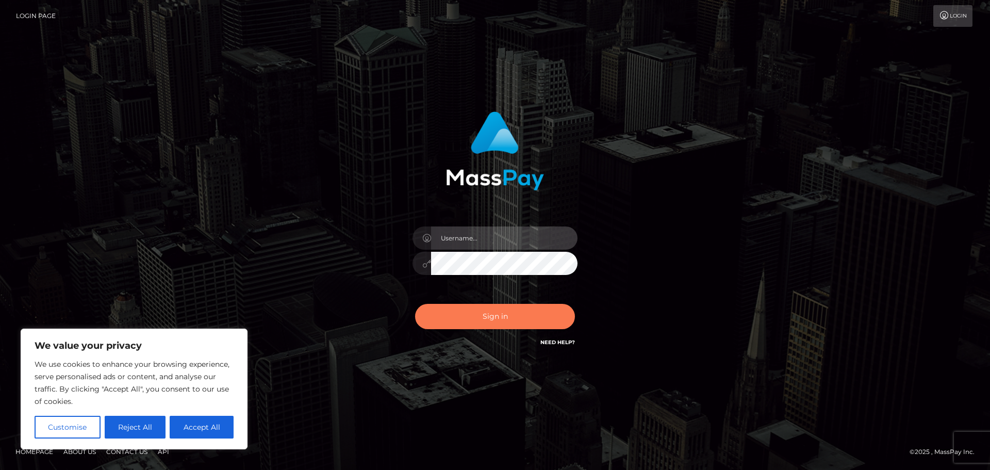
type input "hello.feetfinder"
click at [475, 325] on button "Sign in" at bounding box center [495, 316] width 160 height 25
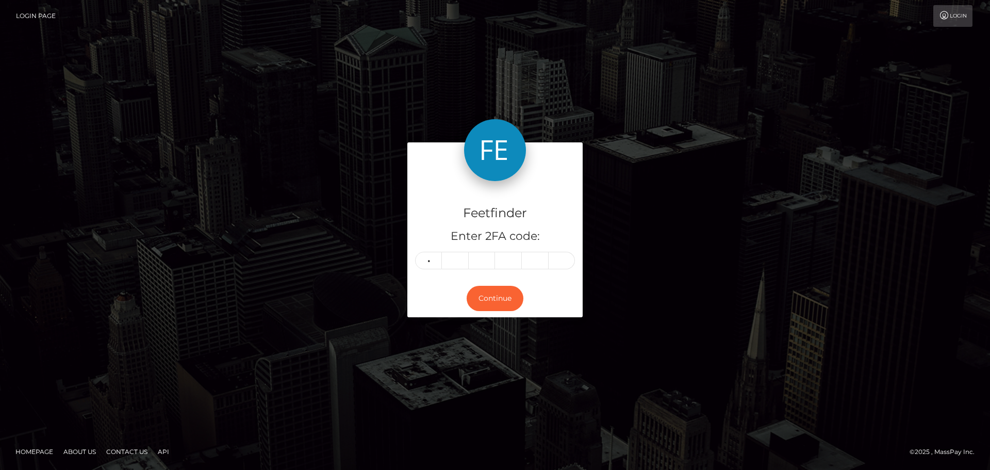
type input "5"
type input "8"
type input "6"
type input "7"
type input "1"
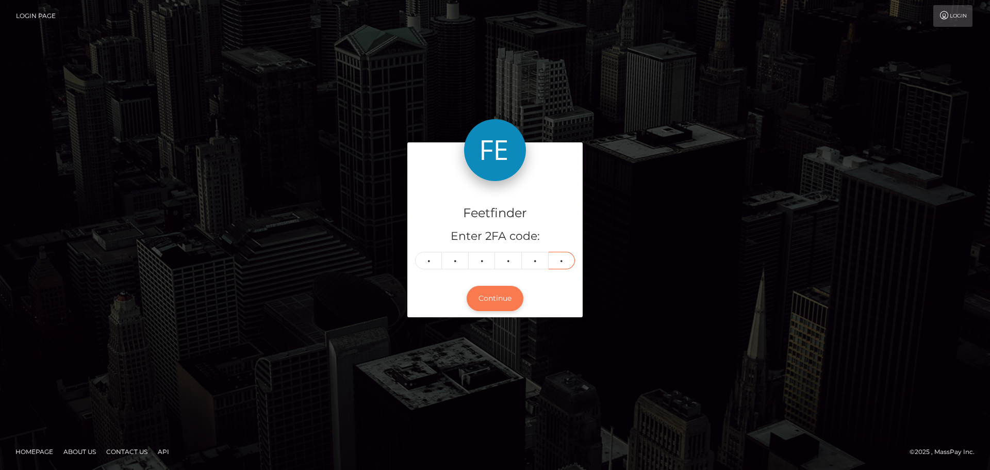
type input "0"
click at [486, 291] on button "Continue" at bounding box center [495, 298] width 57 height 25
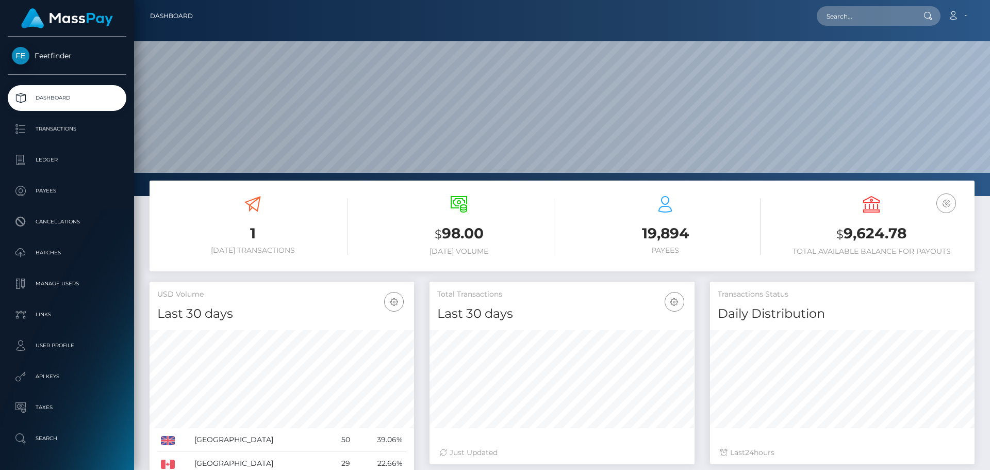
scroll to position [183, 265]
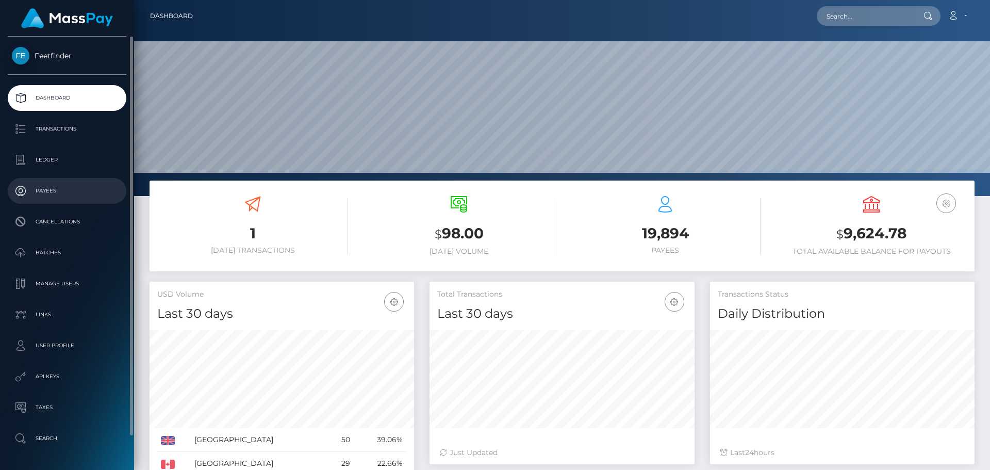
click at [51, 190] on p "Payees" at bounding box center [67, 190] width 110 height 15
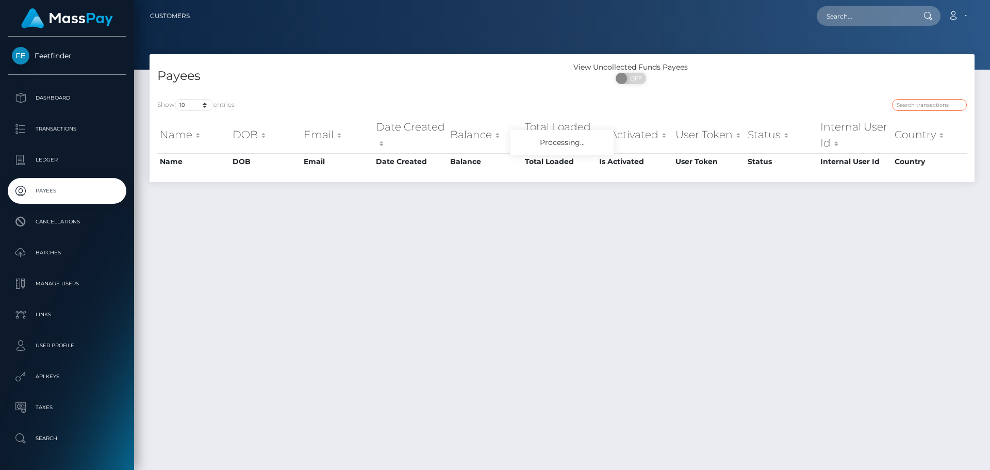
click at [927, 105] on input "search" at bounding box center [929, 105] width 75 height 12
paste input "700da7f5-71aa-11f0-87f1-0266f44cc279"
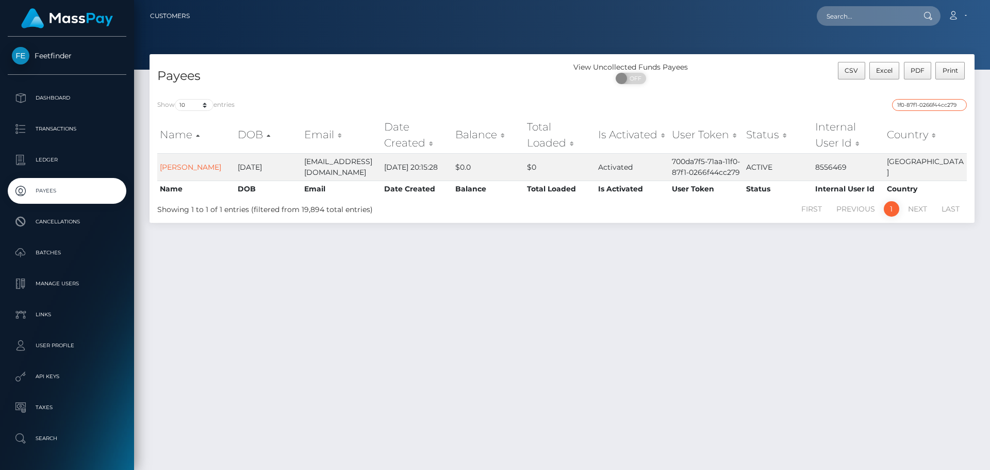
type input "700da7f5-71aa-11f0-87f1-0266f44cc279"
click at [958, 105] on input "700da7f5-71aa-11f0-87f1-0266f44cc279" at bounding box center [929, 105] width 75 height 12
click at [952, 105] on input "search" at bounding box center [929, 105] width 75 height 12
paste input "e86a0ce6-6ca1-11f0-87f1-0266f44cc279"
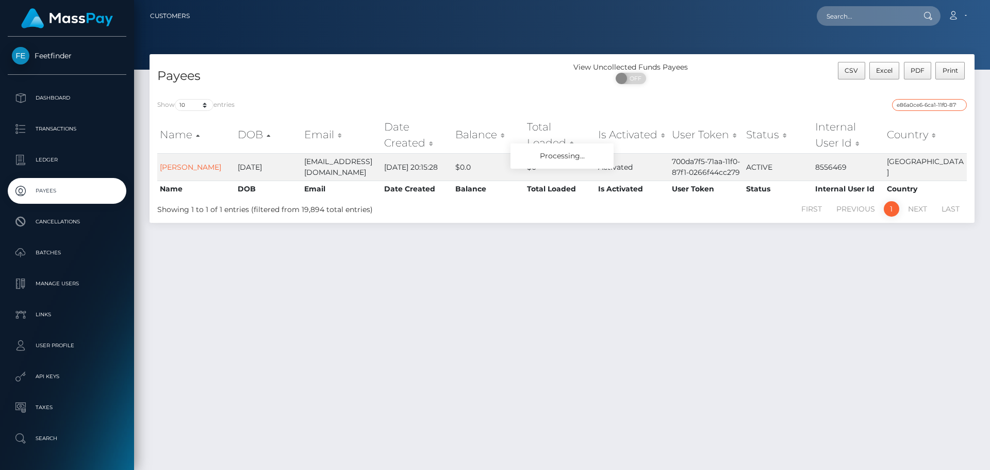
scroll to position [0, 43]
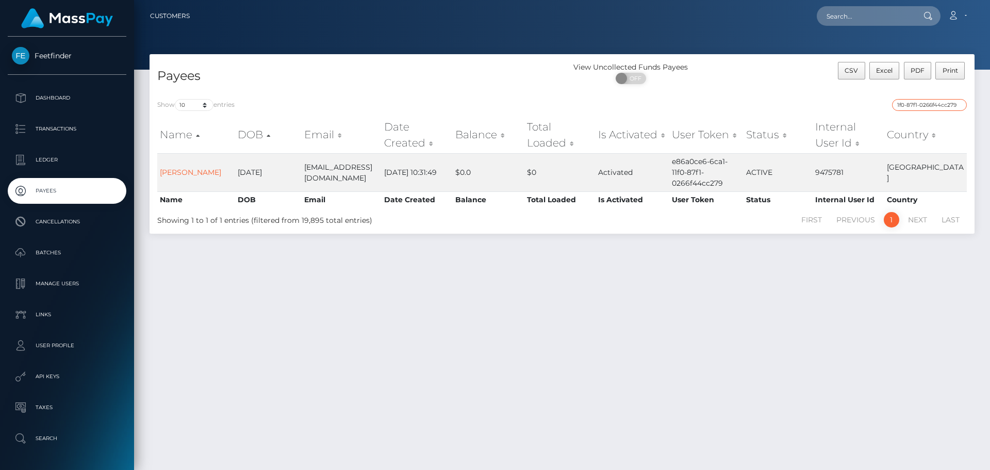
type input "e86a0ce6-6ca1-11f0-87f1-0266f44cc279"
click at [958, 103] on input "e86a0ce6-6ca1-11f0-87f1-0266f44cc279" at bounding box center [929, 105] width 75 height 12
click at [952, 103] on input "search" at bounding box center [929, 105] width 75 height 12
paste input "e86a0ce6-6ca1-11f0-87f1-0266f44cc279"
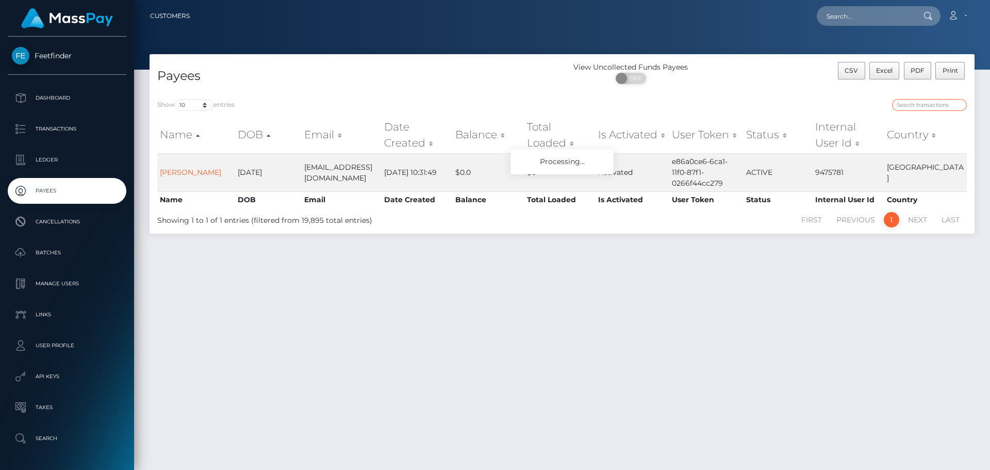
type input "e86a0ce6-6ca1-11f0-87f1-0266f44cc279"
click at [957, 102] on input "e86a0ce6-6ca1-11f0-87f1-0266f44cc279" at bounding box center [929, 105] width 75 height 12
click at [958, 105] on input "e86a0ce6-6ca1-11f0-87f1-0266f44cc279" at bounding box center [929, 105] width 75 height 12
click at [957, 105] on input "search" at bounding box center [929, 105] width 75 height 12
paste input "0c9a5d72-3480-11f0-9652-02c4b4fc7cc9"
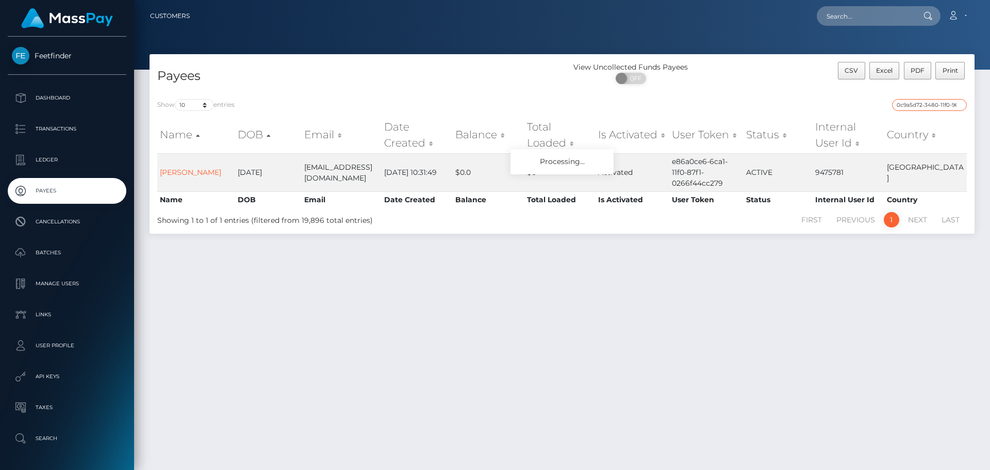
scroll to position [0, 46]
type input "0c9a5d72-3480-11f0-9652-02c4b4fc7cc9"
click at [958, 103] on input "0c9a5d72-3480-11f0-9652-02c4b4fc7cc9" at bounding box center [929, 105] width 75 height 12
click at [958, 103] on input "search" at bounding box center [929, 105] width 75 height 12
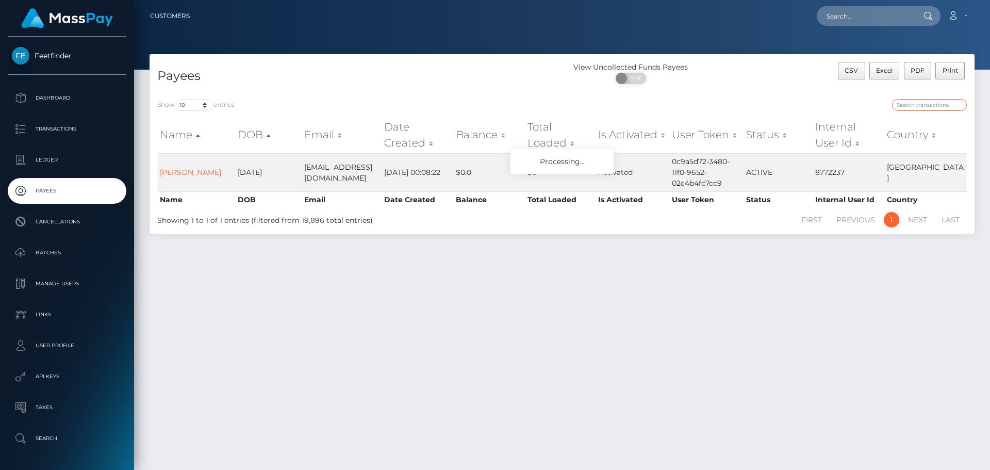
paste input "f3587ba4-7168-11f0-87f1-0266f44cc279"
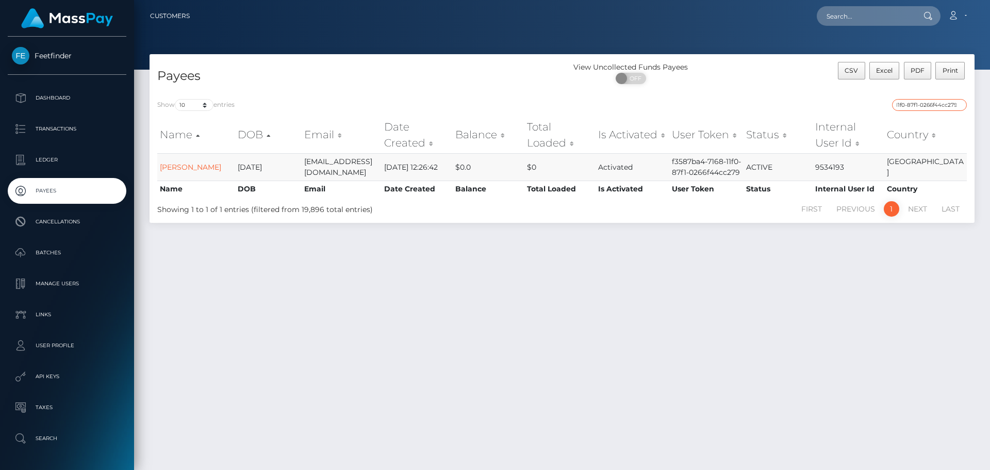
type input "f3587ba4-7168-11f0-87f1-0266f44cc279"
